Goal: Task Accomplishment & Management: Use online tool/utility

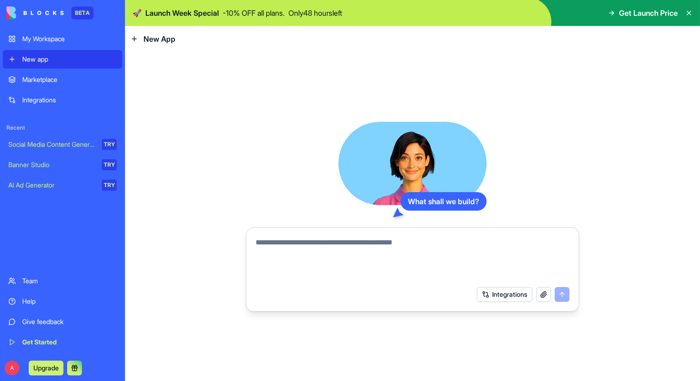
click at [611, 13] on icon at bounding box center [612, 13] width 2 height 4
click at [631, 13] on span "Get Launch Price" at bounding box center [648, 12] width 59 height 11
click at [298, 11] on p "Only 48 hours left" at bounding box center [315, 12] width 54 height 11
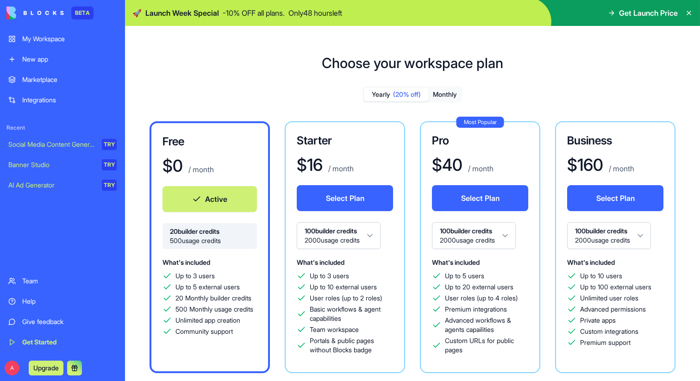
click at [644, 15] on span "Get Launch Price" at bounding box center [648, 12] width 59 height 11
click at [496, 13] on img at bounding box center [412, 13] width 575 height 26
click at [663, 14] on span "Get Launch Price" at bounding box center [648, 12] width 59 height 11
drag, startPoint x: 663, startPoint y: 14, endPoint x: 650, endPoint y: 14, distance: 13.0
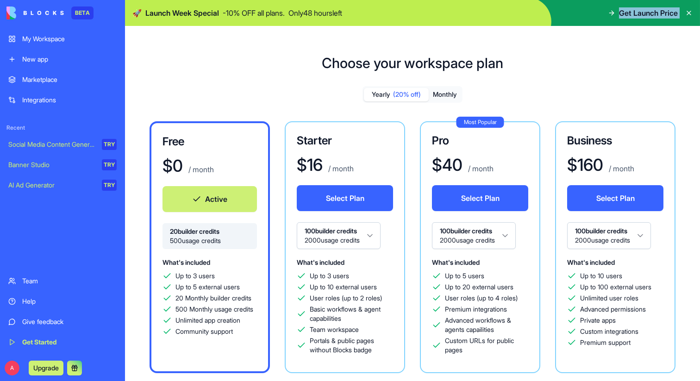
click at [650, 14] on span "Get Launch Price" at bounding box center [648, 12] width 59 height 11
click at [611, 14] on icon at bounding box center [611, 12] width 7 height 7
click at [627, 16] on span "Get Launch Price" at bounding box center [648, 12] width 59 height 11
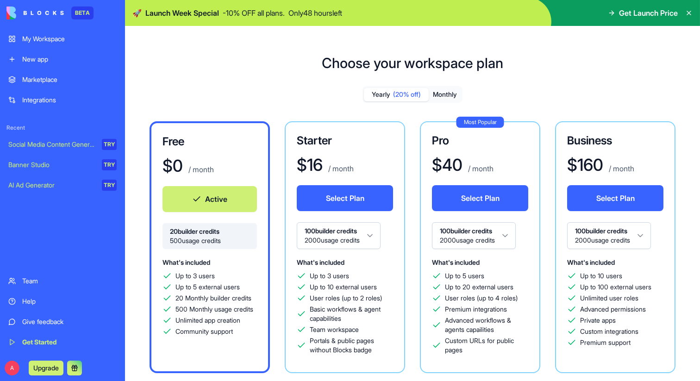
click at [333, 12] on p "Only 48 hours left" at bounding box center [315, 12] width 54 height 11
drag, startPoint x: 333, startPoint y: 12, endPoint x: 198, endPoint y: 13, distance: 134.7
click at [198, 13] on div "🚀 Launch Week Special - 10 % OFF all plans. Only 48 hours left" at bounding box center [237, 12] width 210 height 11
click at [432, 78] on div "Choose your workspace plan Yearly (20% off) Monthly Free $ 0 / month Active 20 …" at bounding box center [412, 291] width 575 height 502
click at [44, 56] on div "New app" at bounding box center [69, 59] width 94 height 9
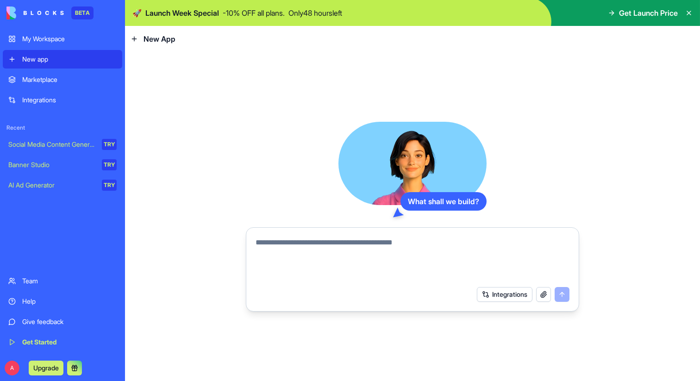
click at [205, 11] on span "Launch Week Special" at bounding box center [182, 12] width 74 height 11
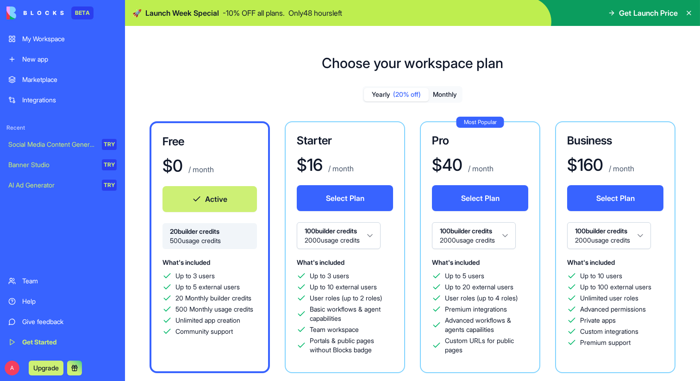
click at [68, 33] on link "My Workspace" at bounding box center [62, 39] width 119 height 19
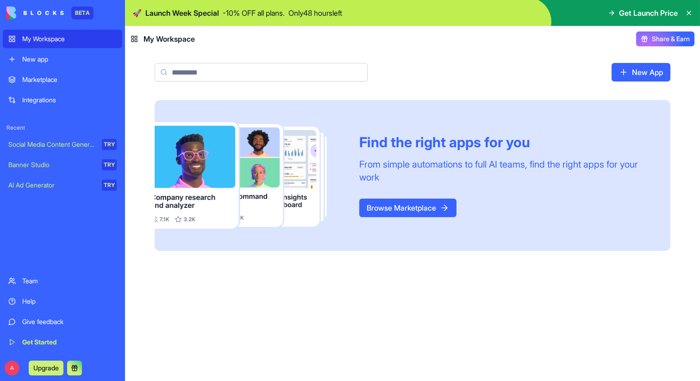
click at [679, 51] on header "My Workspace Share & Earn" at bounding box center [412, 39] width 575 height 26
click at [88, 81] on div "Marketplace" at bounding box center [69, 79] width 94 height 9
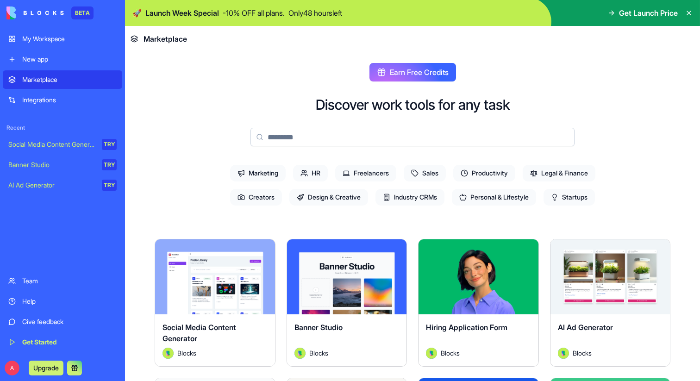
click at [335, 145] on input at bounding box center [412, 137] width 324 height 19
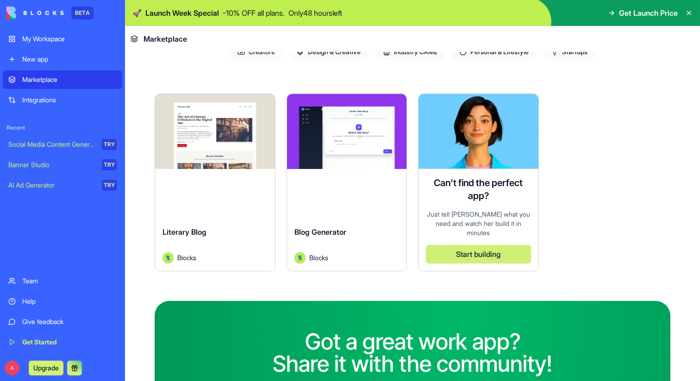
scroll to position [146, 0]
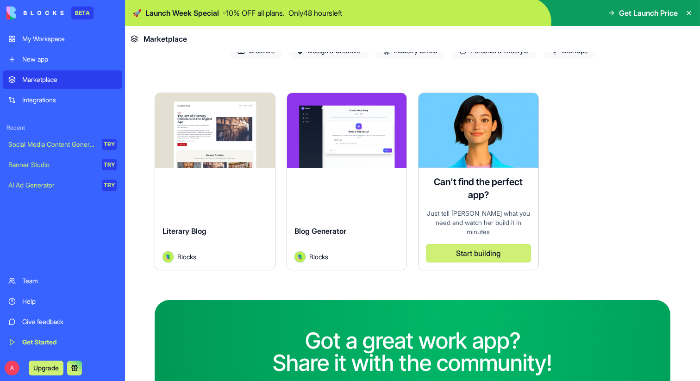
type input "****"
click at [333, 181] on div "Explore Blog Generator Blocks" at bounding box center [346, 182] width 121 height 178
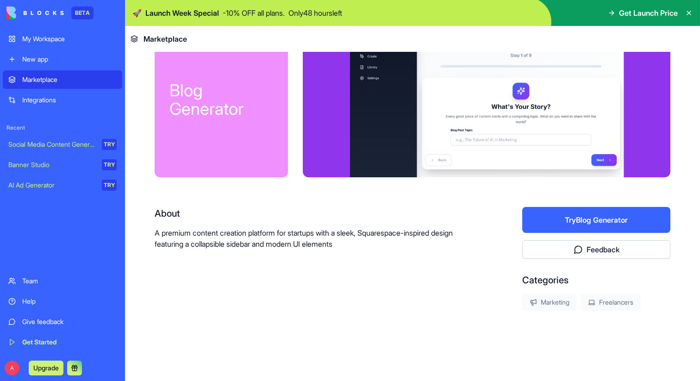
click at [587, 228] on button "Try Blog Generator" at bounding box center [596, 220] width 148 height 26
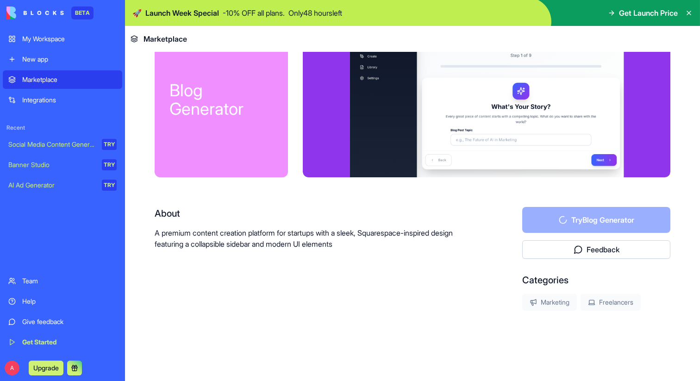
scroll to position [0, 0]
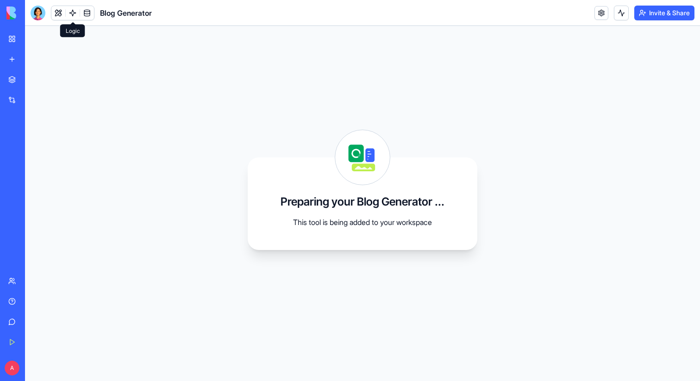
click at [76, 13] on link at bounding box center [73, 13] width 14 height 14
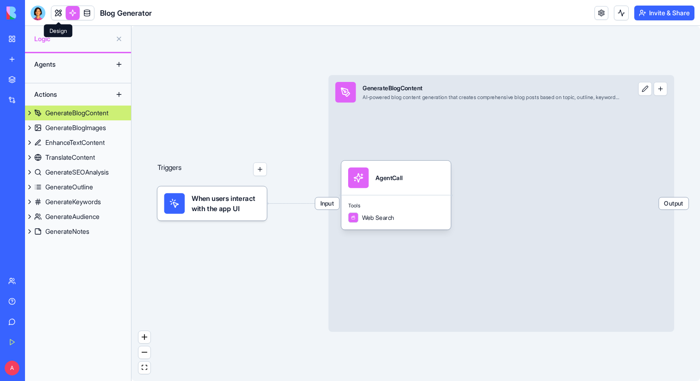
click at [56, 12] on link at bounding box center [58, 13] width 14 height 14
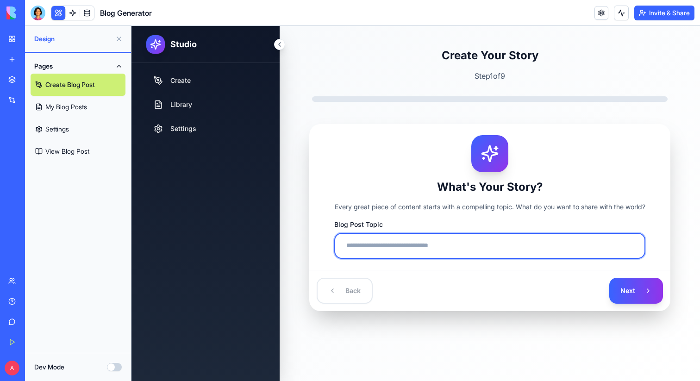
click at [521, 248] on input "Blog Post Topic" at bounding box center [489, 246] width 311 height 26
type input "**********"
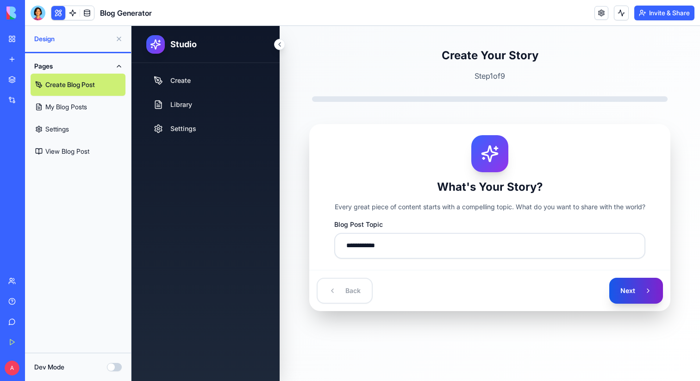
click at [649, 290] on button "Next" at bounding box center [636, 291] width 54 height 26
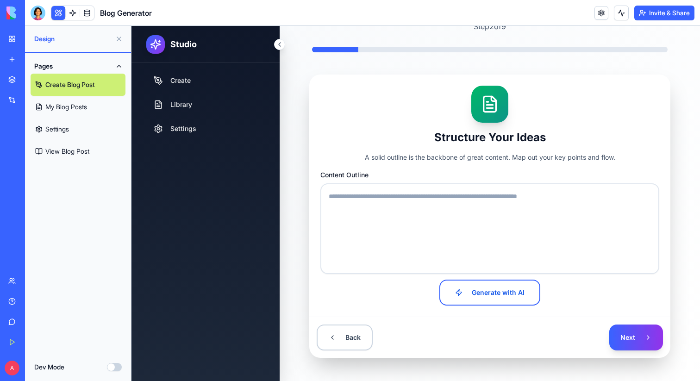
scroll to position [56, 0]
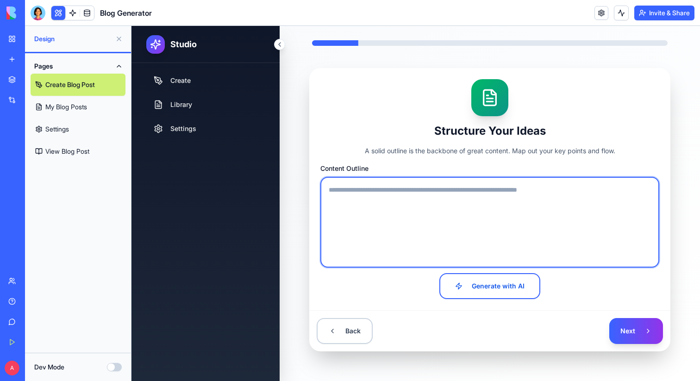
click at [494, 223] on textarea "Content Outline" at bounding box center [489, 222] width 339 height 91
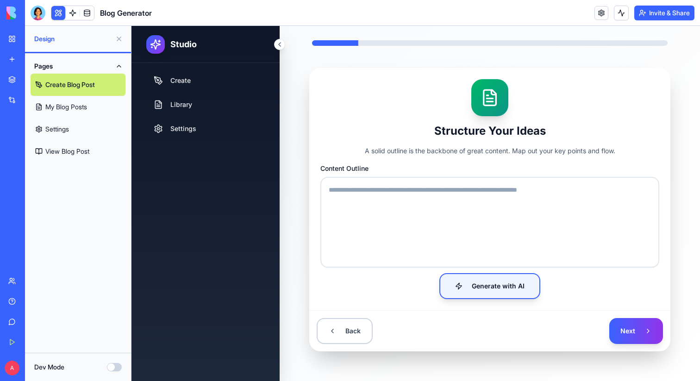
click at [495, 280] on button "Generate with AI" at bounding box center [489, 286] width 101 height 26
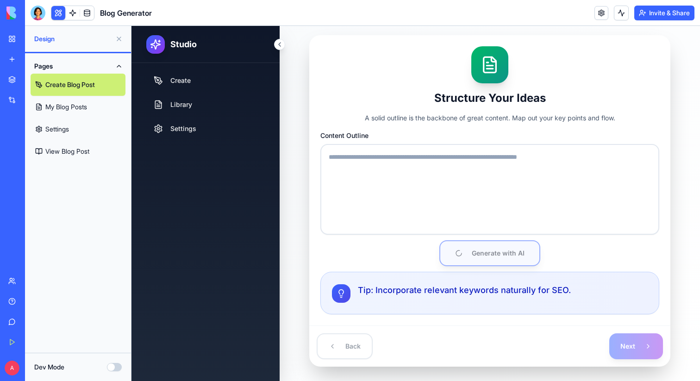
scroll to position [92, 0]
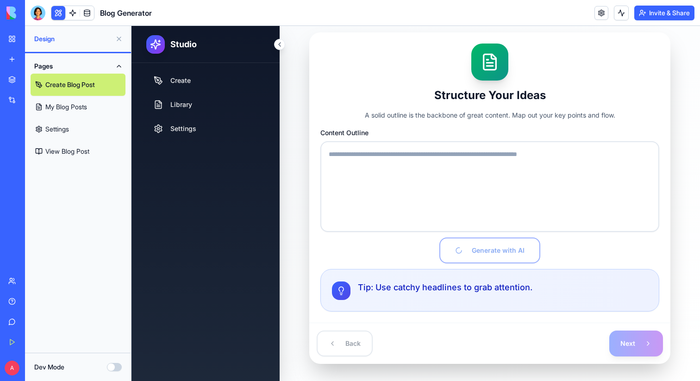
click at [15, 40] on link "My Workspace" at bounding box center [21, 39] width 37 height 19
type textarea "**********"
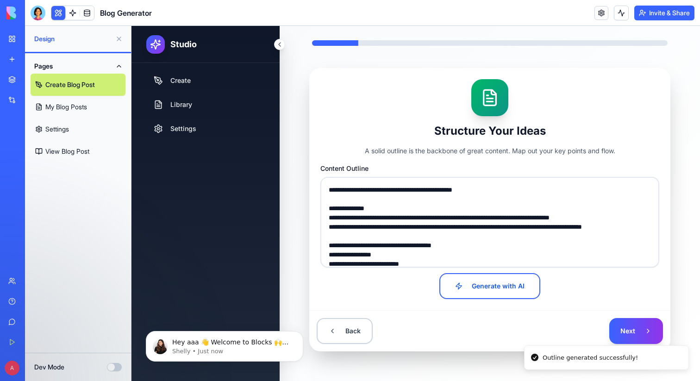
scroll to position [0, 0]
click at [300, 332] on icon "Dismiss notification" at bounding box center [300, 333] width 5 height 5
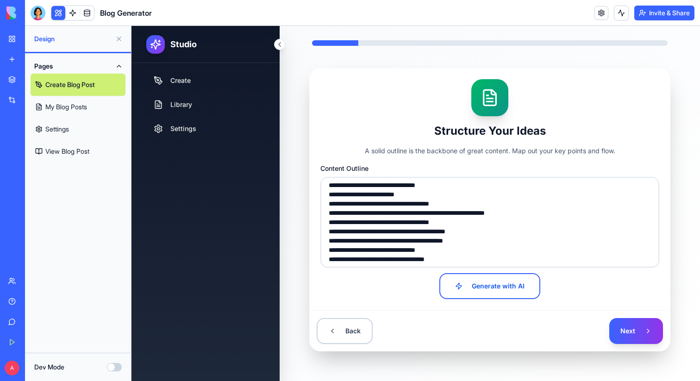
scroll to position [583, 0]
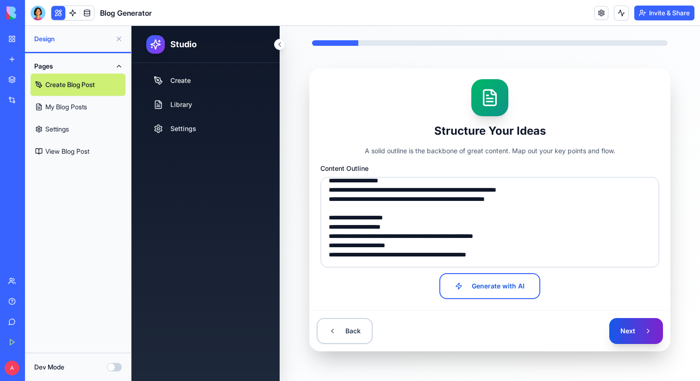
click at [627, 327] on button "Next" at bounding box center [636, 331] width 54 height 26
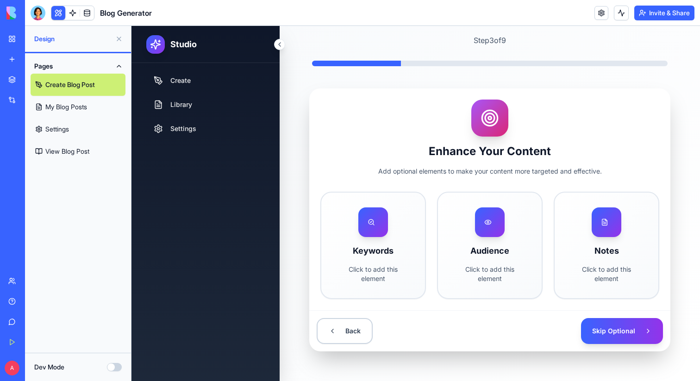
scroll to position [36, 0]
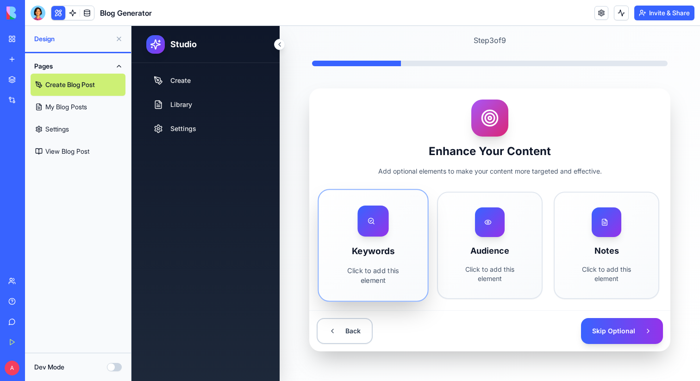
click at [411, 266] on div "Keywords Click to add this element" at bounding box center [372, 245] width 109 height 111
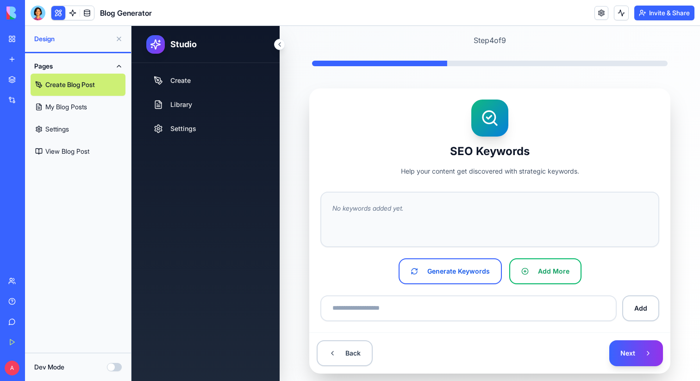
scroll to position [56, 0]
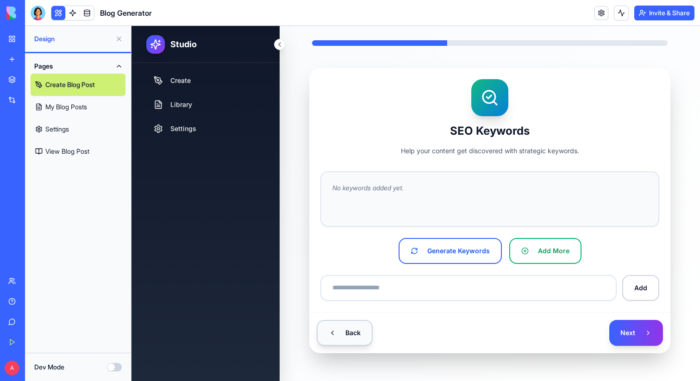
click at [366, 323] on button "Back" at bounding box center [344, 333] width 56 height 26
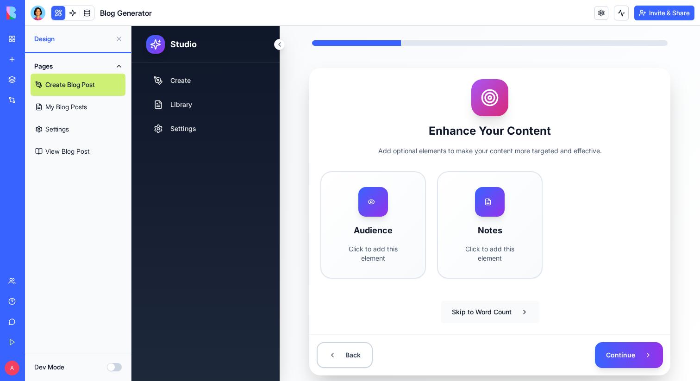
click at [509, 306] on button "Skip to Word Count" at bounding box center [489, 312] width 99 height 22
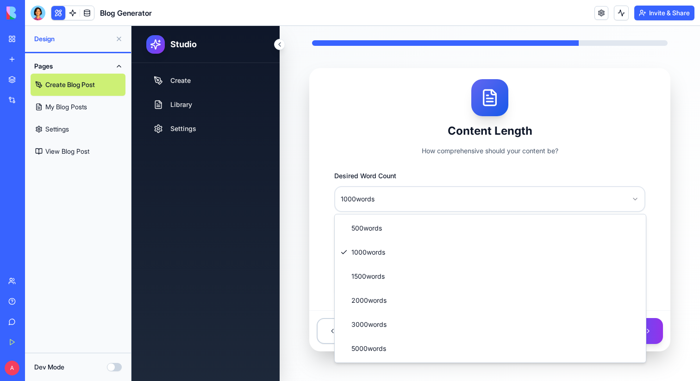
click at [538, 202] on html "**********" at bounding box center [415, 175] width 568 height 411
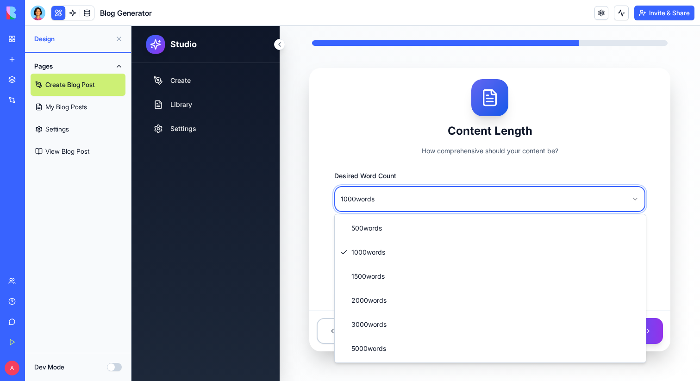
click at [538, 202] on html "**********" at bounding box center [415, 175] width 568 height 411
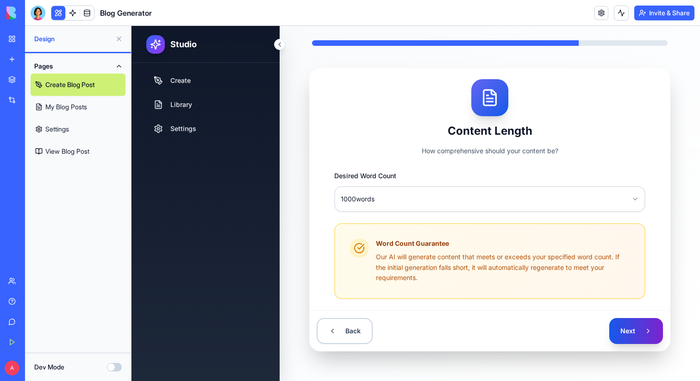
click at [617, 324] on button "Next" at bounding box center [636, 331] width 54 height 26
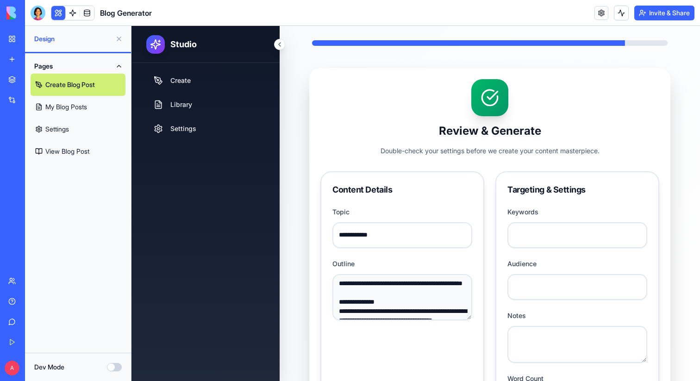
scroll to position [184, 0]
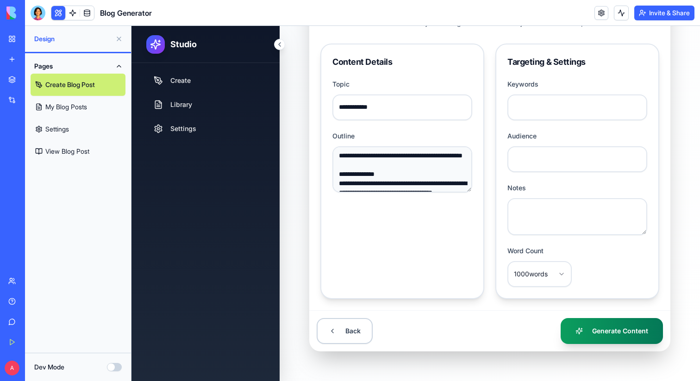
click at [580, 323] on button "Generate Content" at bounding box center [611, 331] width 102 height 26
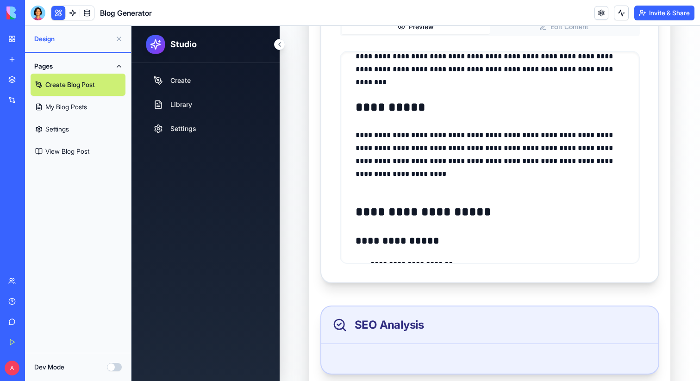
scroll to position [1599, 0]
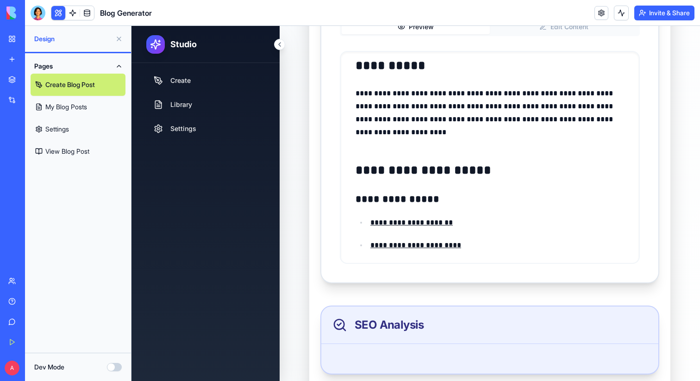
click at [423, 223] on link "**********" at bounding box center [411, 222] width 82 height 7
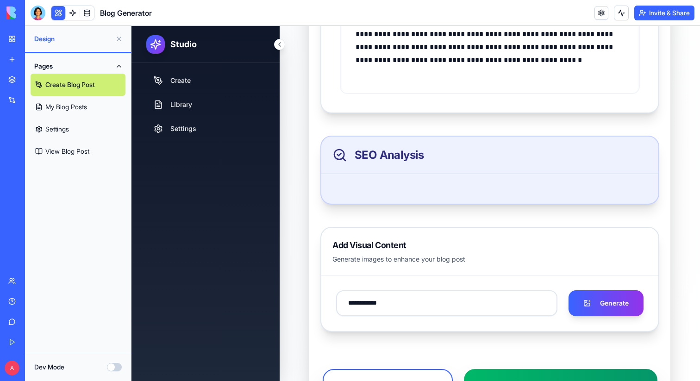
scroll to position [434, 0]
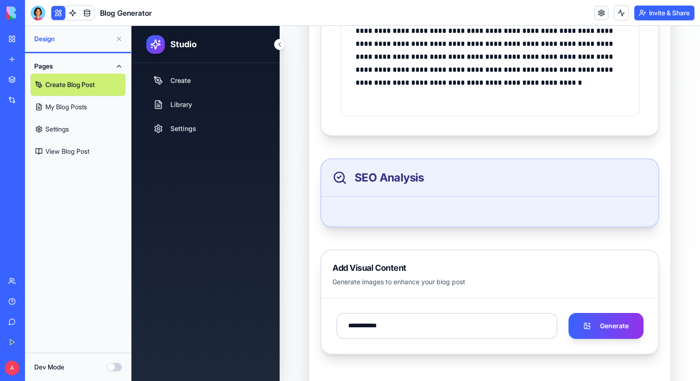
click at [441, 217] on div at bounding box center [489, 212] width 337 height 30
click at [57, 6] on button at bounding box center [58, 13] width 14 height 14
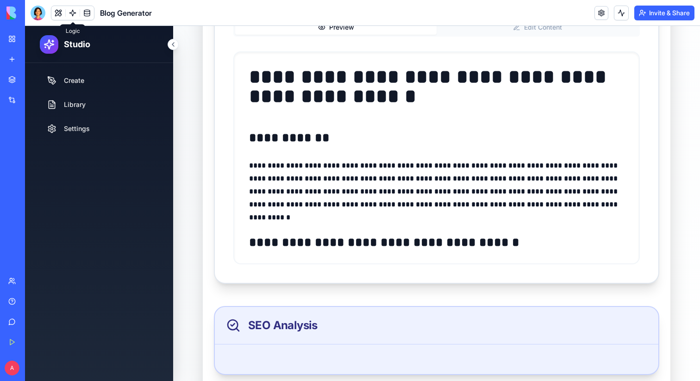
scroll to position [261, 0]
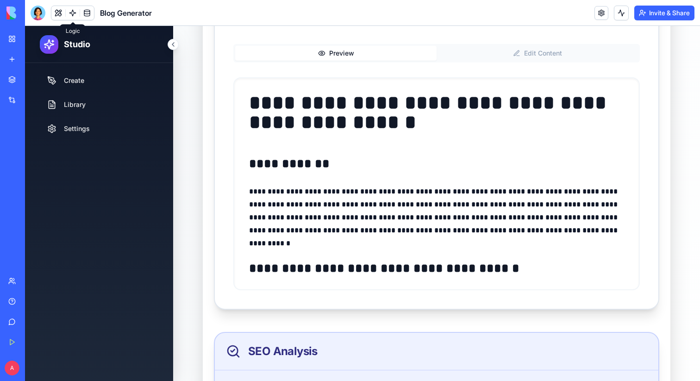
click at [480, 53] on button "Edit Content" at bounding box center [536, 53] width 201 height 15
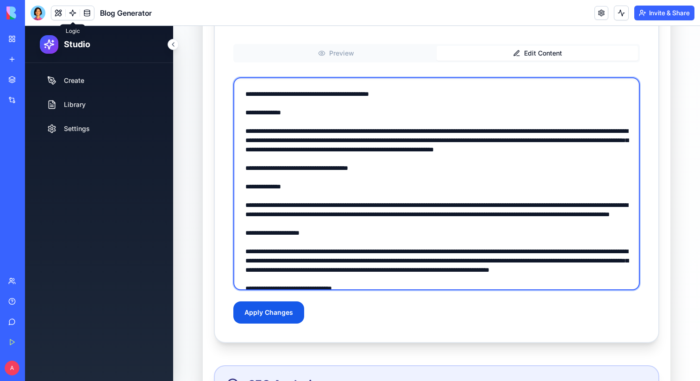
click at [353, 139] on textarea at bounding box center [436, 183] width 406 height 213
click at [389, 113] on textarea at bounding box center [436, 183] width 406 height 213
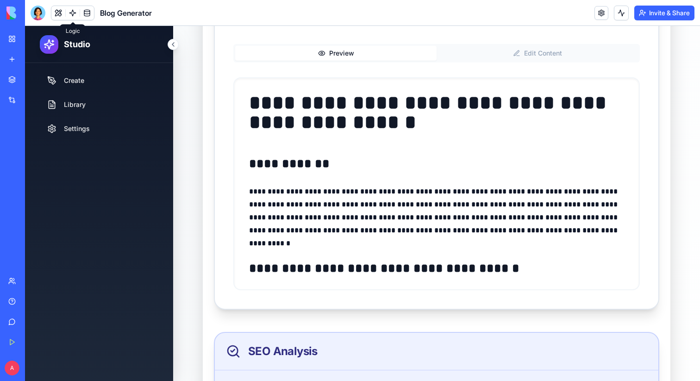
click at [387, 56] on button "Preview" at bounding box center [335, 53] width 201 height 15
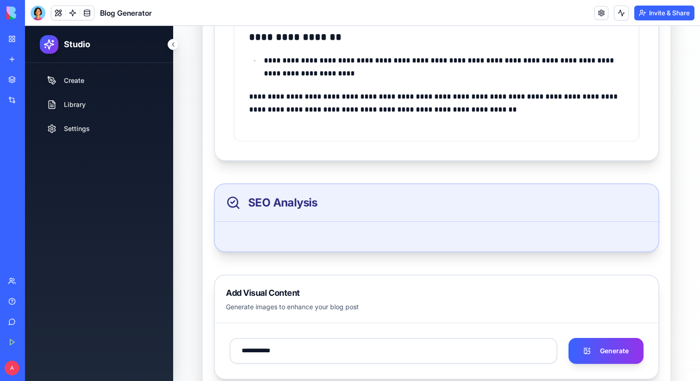
scroll to position [393, 0]
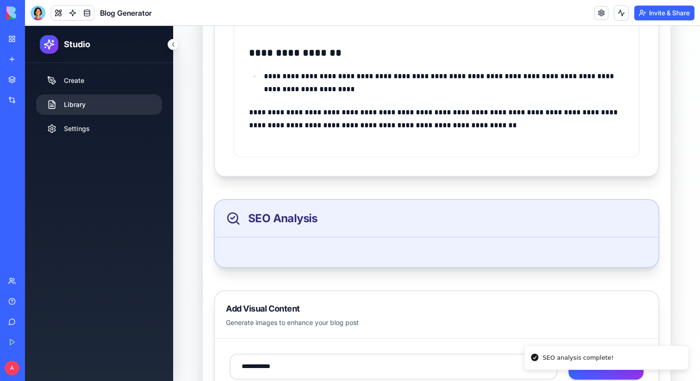
click at [105, 107] on link "Library" at bounding box center [99, 104] width 126 height 20
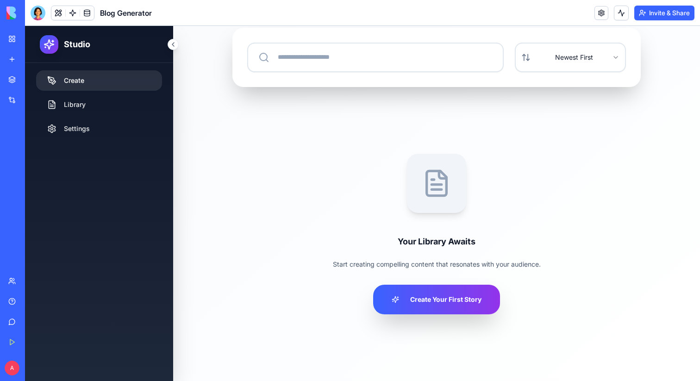
scroll to position [99, 0]
click at [107, 83] on link "Create" at bounding box center [99, 80] width 126 height 20
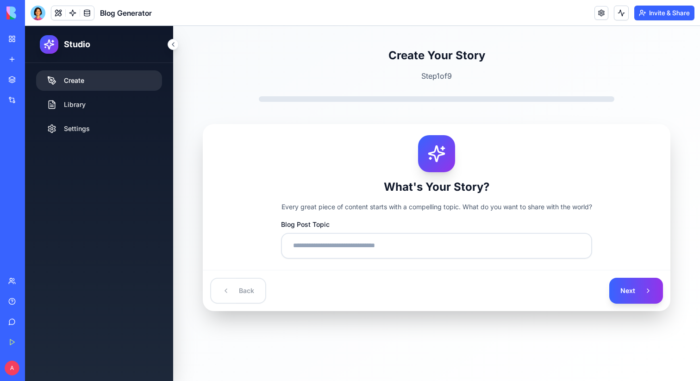
click at [85, 75] on link "Create" at bounding box center [99, 80] width 126 height 20
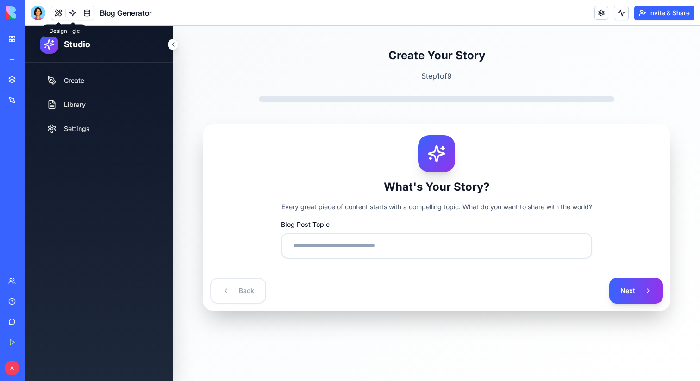
click at [58, 4] on header "Blog Generator Invite & Share" at bounding box center [362, 13] width 675 height 26
click at [58, 6] on button at bounding box center [58, 13] width 14 height 14
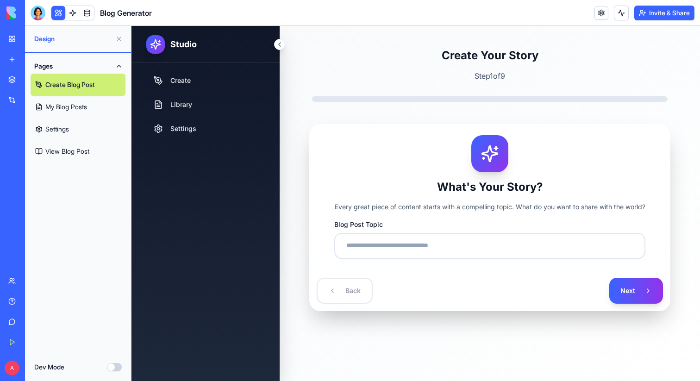
click at [113, 365] on button "Dev Mode" at bounding box center [114, 367] width 15 height 8
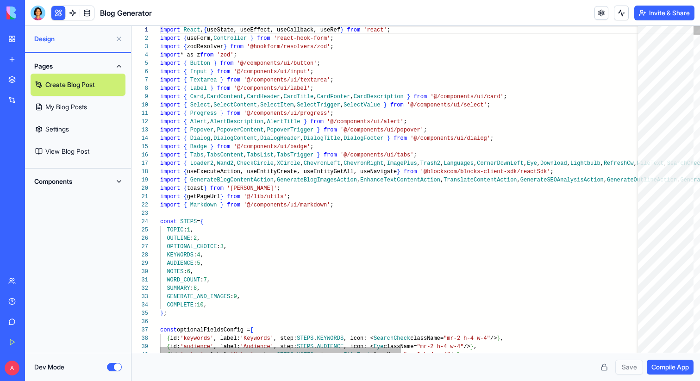
scroll to position [67, 0]
click at [65, 185] on button "Components" at bounding box center [78, 181] width 95 height 15
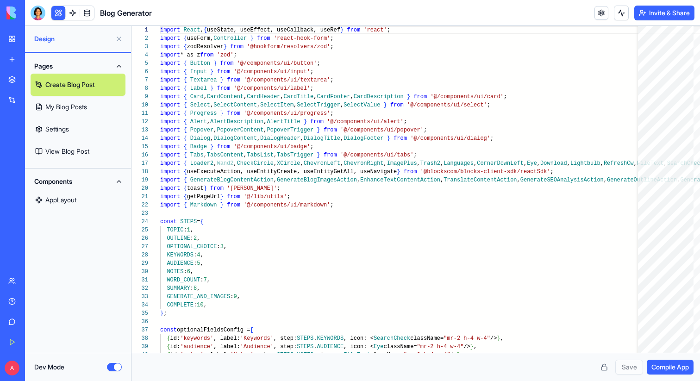
click at [65, 183] on button "Components" at bounding box center [78, 181] width 95 height 15
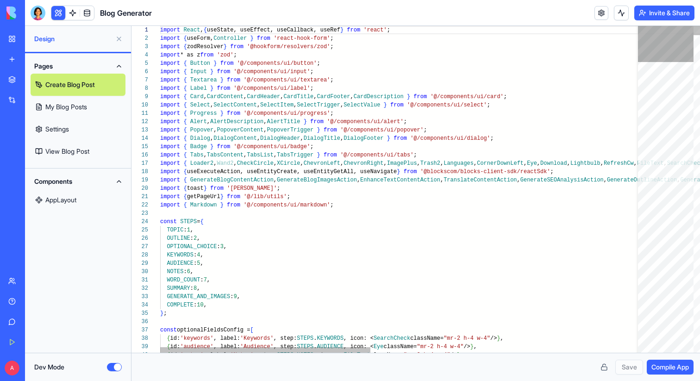
click at [638, 26] on div at bounding box center [666, 44] width 56 height 36
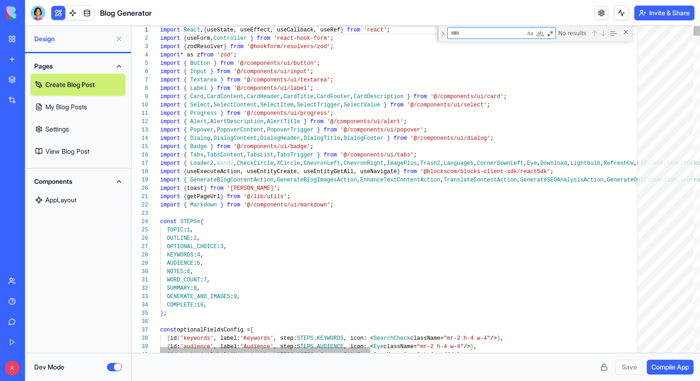
type textarea "**********"
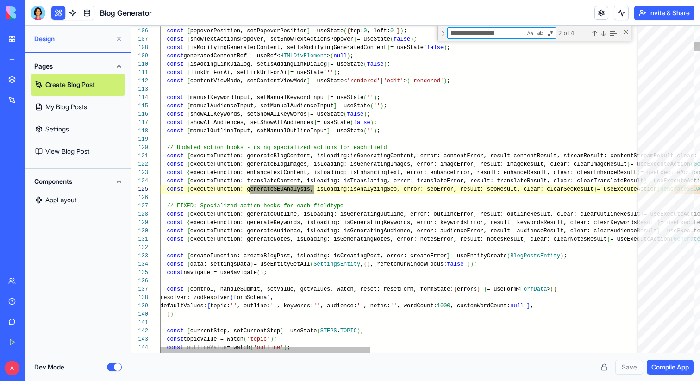
scroll to position [58, 578]
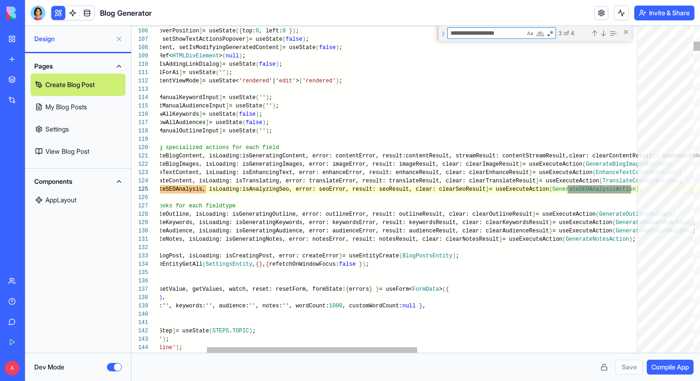
type textarea "**********"
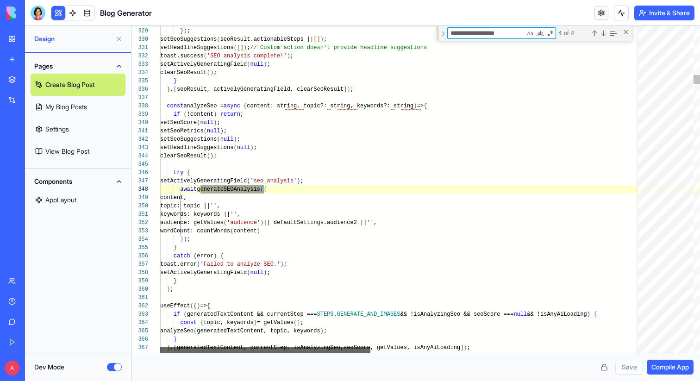
click at [273, 351] on div at bounding box center [265, 350] width 210 height 6
type textarea "**********"
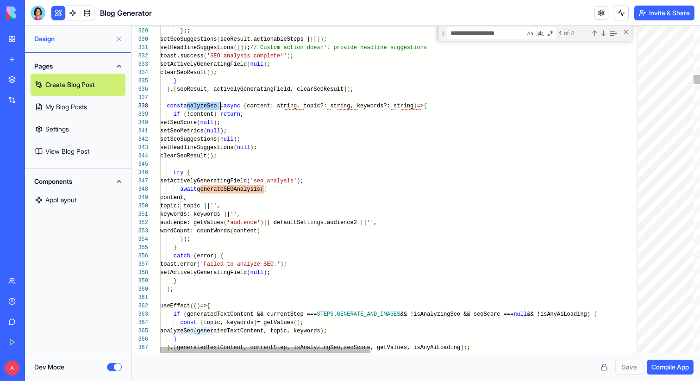
scroll to position [58, 60]
type textarea "**********"
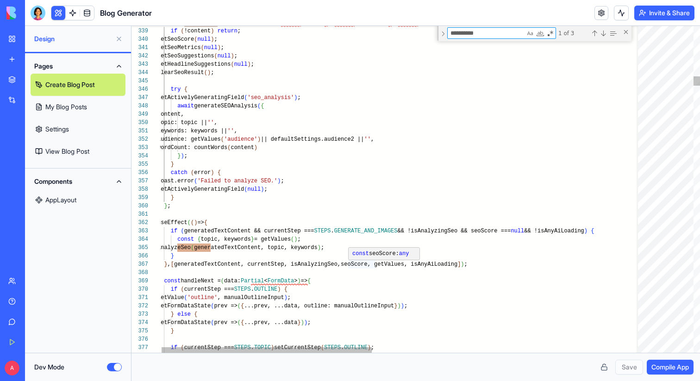
type textarea "**********"
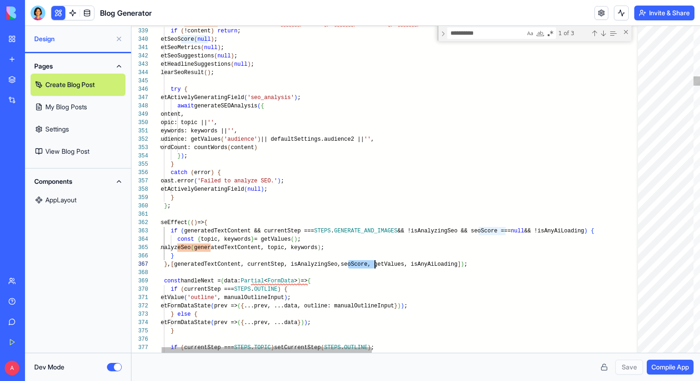
scroll to position [50, 217]
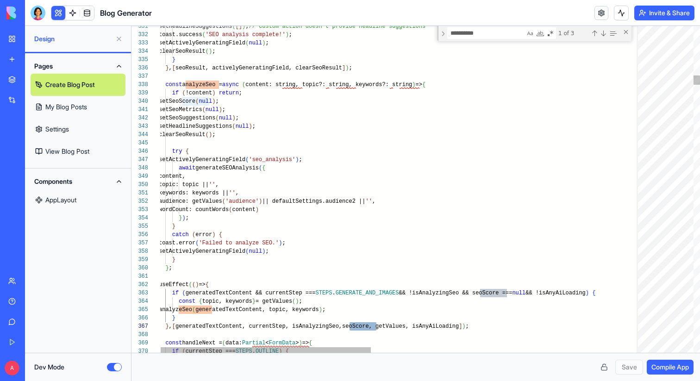
type textarea "********"
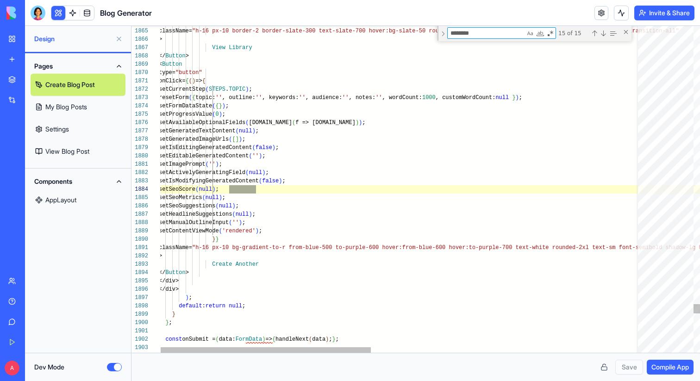
scroll to position [83, 97]
type textarea "**********"
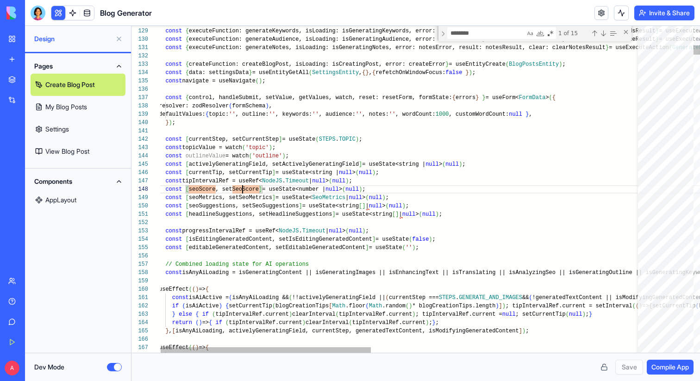
scroll to position [58, 100]
type textarea "**********"
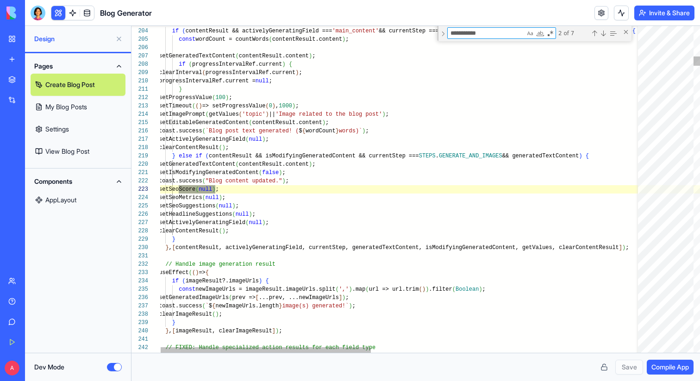
type textarea "**********"
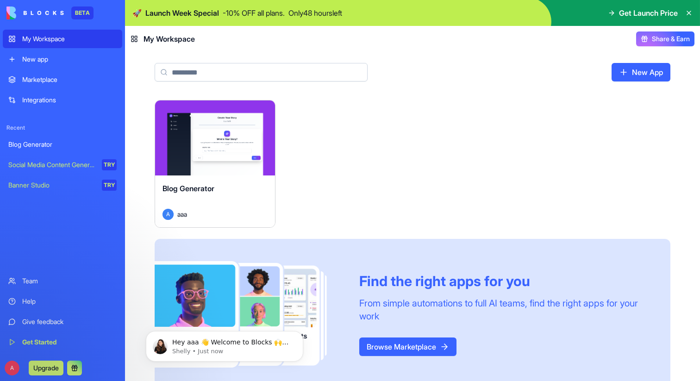
click at [188, 134] on button "Launch" at bounding box center [214, 138] width 69 height 19
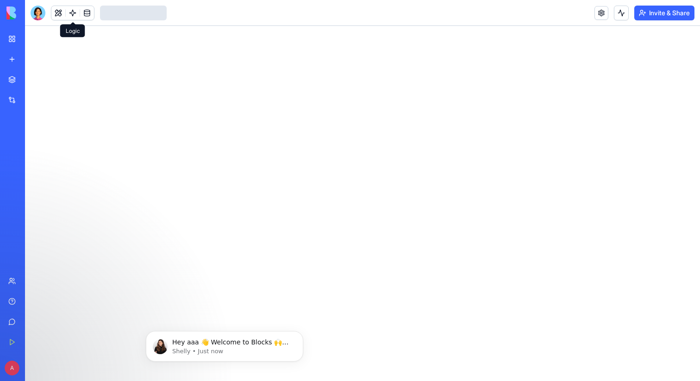
click at [74, 16] on link at bounding box center [73, 13] width 14 height 14
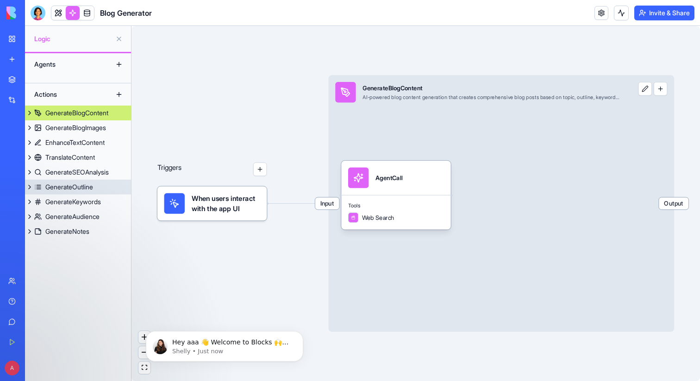
click at [103, 185] on link "GenerateOutline" at bounding box center [78, 187] width 106 height 15
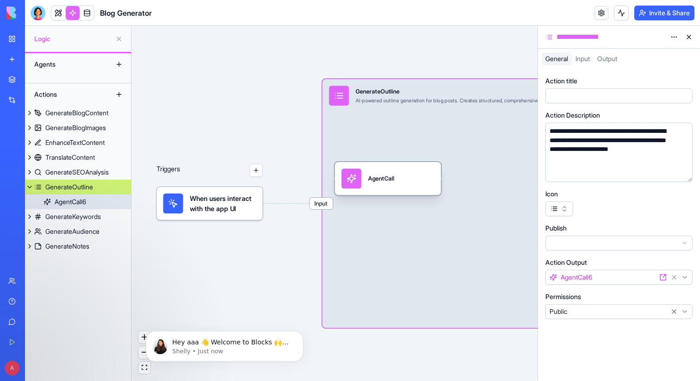
click at [397, 192] on div "AgentCall" at bounding box center [388, 178] width 106 height 33
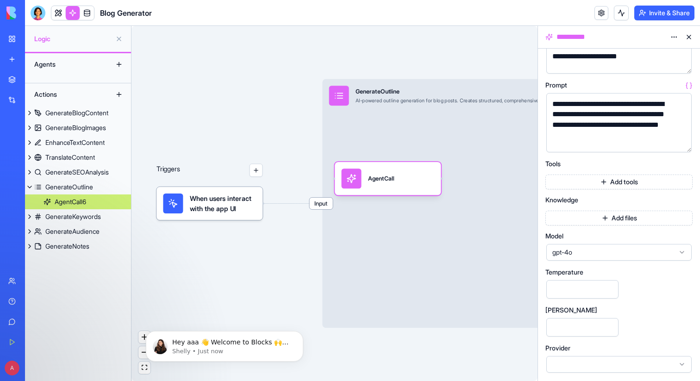
scroll to position [72, 0]
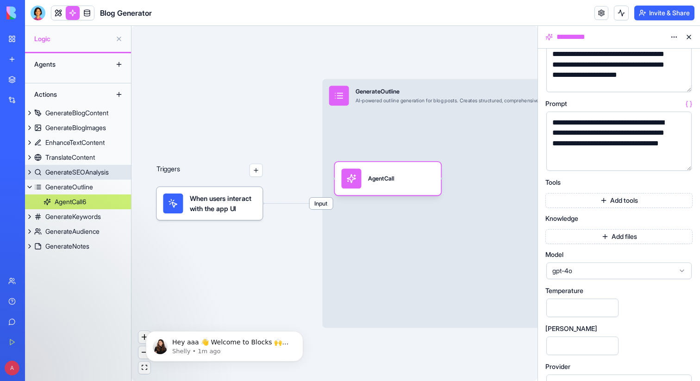
click at [105, 175] on div "GenerateSEOAnalysis" at bounding box center [76, 172] width 63 height 9
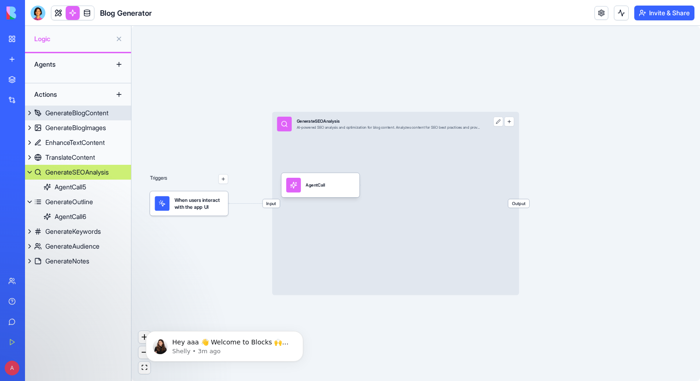
click at [95, 114] on div "GenerateBlogContent" at bounding box center [76, 112] width 63 height 9
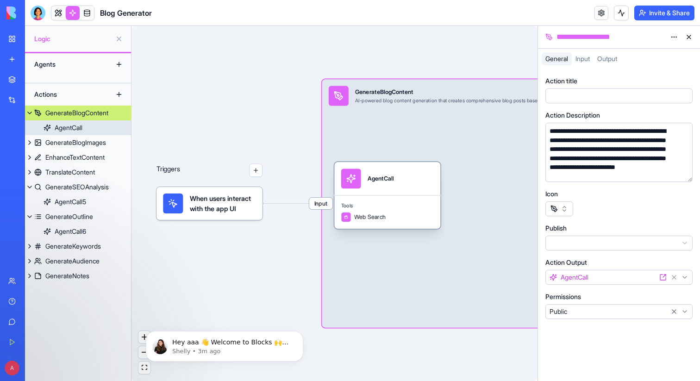
click at [384, 182] on div "AgentCall" at bounding box center [380, 178] width 26 height 8
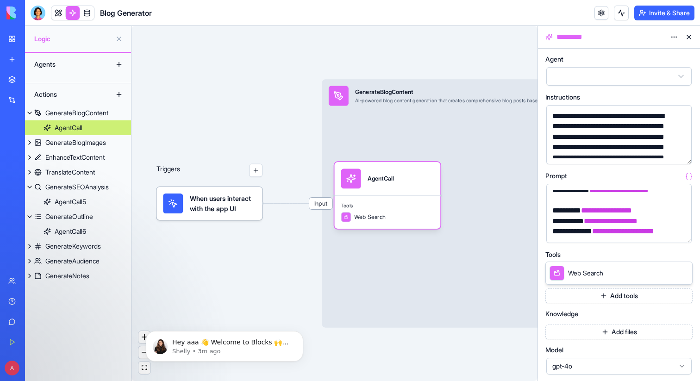
scroll to position [792, 0]
click at [21, 38] on link "My Workspace" at bounding box center [21, 39] width 37 height 19
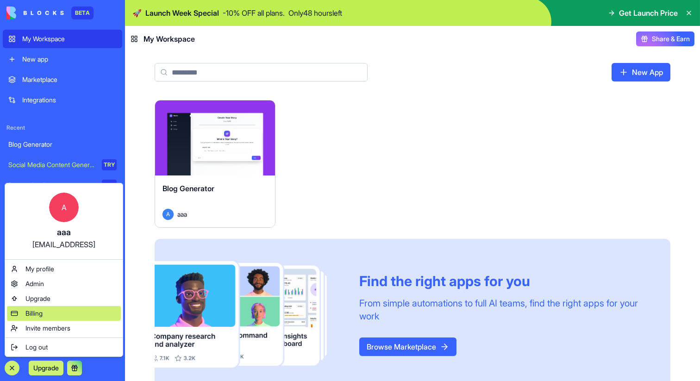
click at [59, 308] on div "Billing" at bounding box center [64, 313] width 114 height 15
